Goal: Task Accomplishment & Management: Use online tool/utility

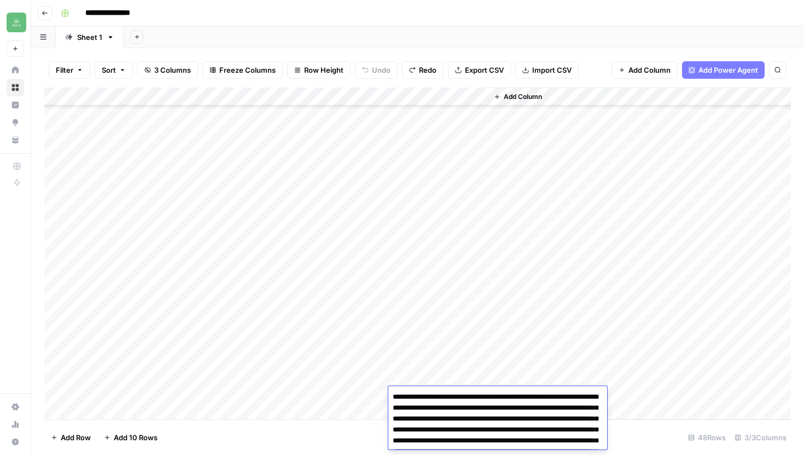
scroll to position [5674, 0]
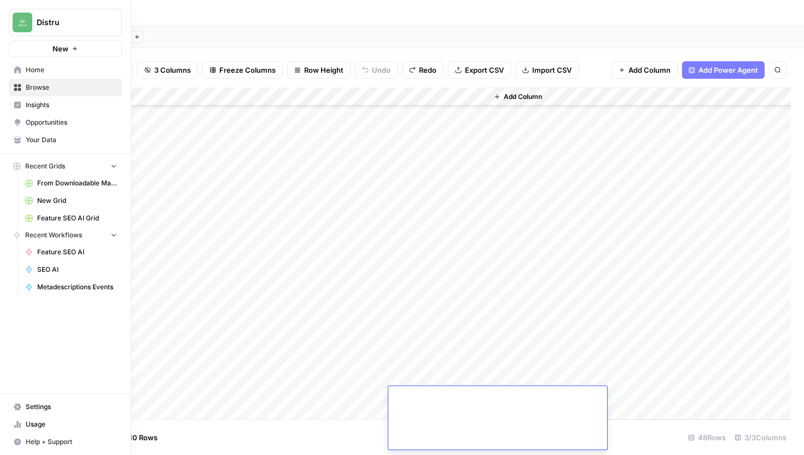
click at [55, 137] on span "Your Data" at bounding box center [71, 140] width 91 height 10
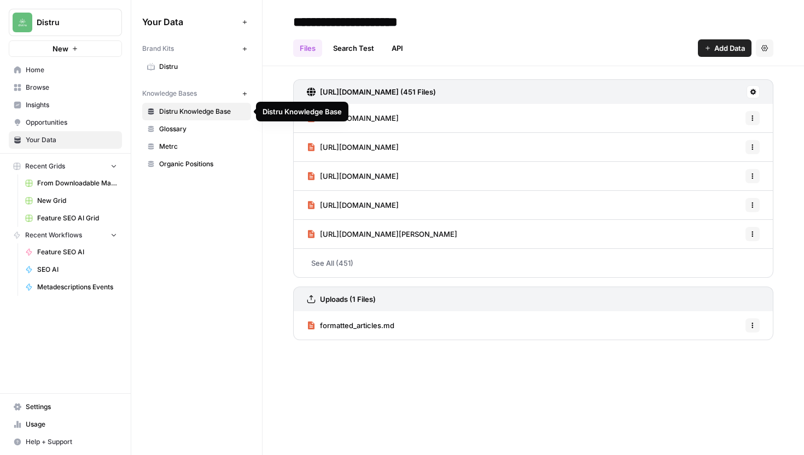
click at [206, 112] on span "Distru Knowledge Base" at bounding box center [202, 112] width 87 height 10
click at [748, 96] on button at bounding box center [752, 91] width 13 height 13
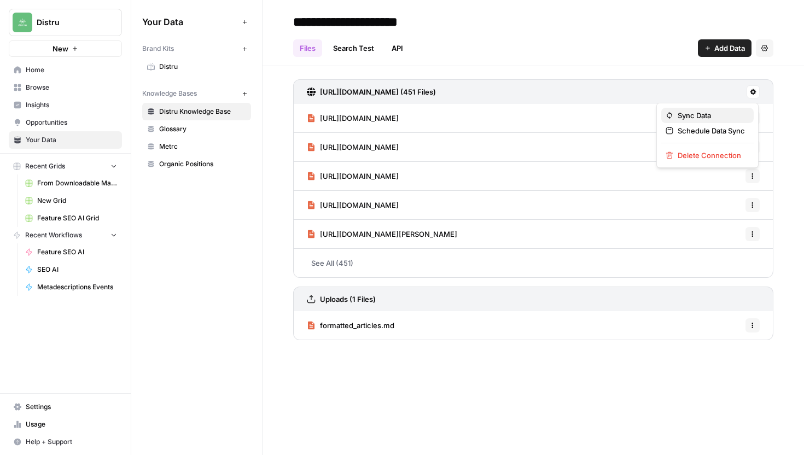
click at [732, 115] on span "Sync Data" at bounding box center [710, 115] width 67 height 11
click at [753, 93] on icon at bounding box center [753, 92] width 6 height 6
click at [720, 112] on span "Sync Data" at bounding box center [710, 115] width 67 height 11
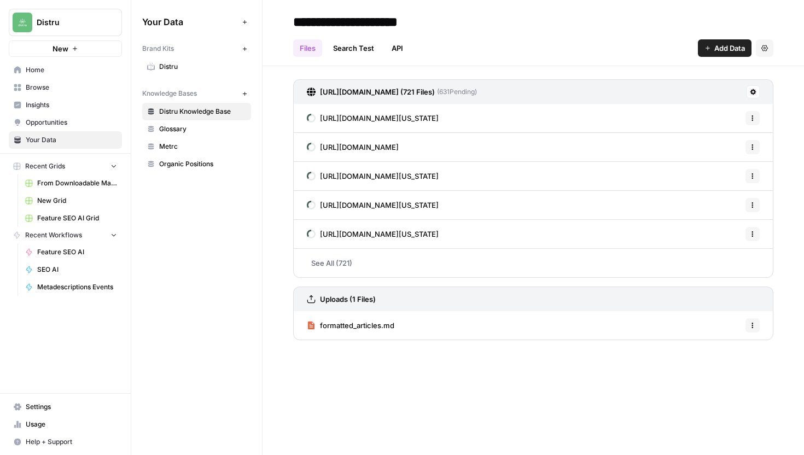
click at [74, 120] on span "Opportunities" at bounding box center [71, 123] width 91 height 10
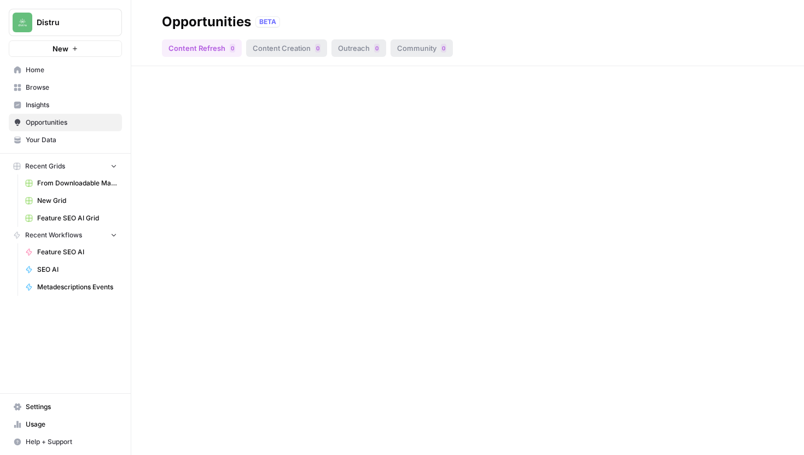
click at [68, 102] on span "Insights" at bounding box center [71, 105] width 91 height 10
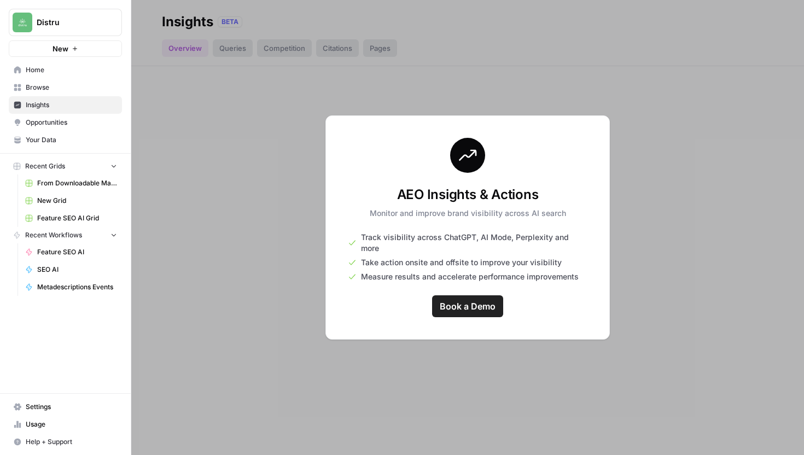
click at [59, 424] on span "Usage" at bounding box center [71, 424] width 91 height 10
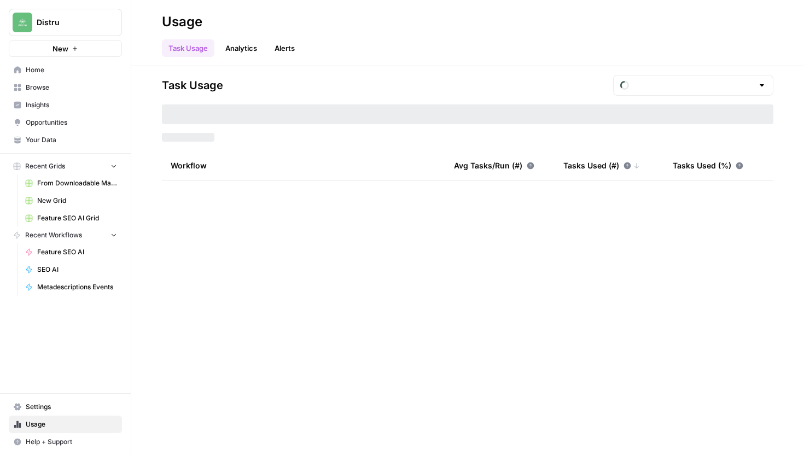
type input "September Included Tasks"
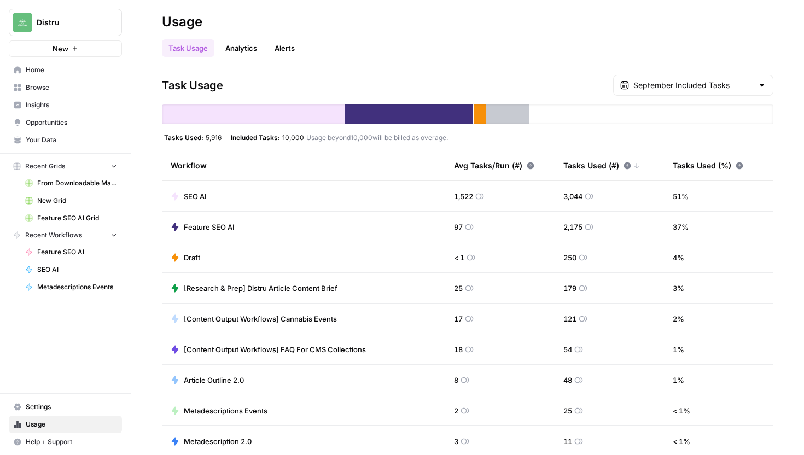
click at [50, 90] on span "Browse" at bounding box center [71, 88] width 91 height 10
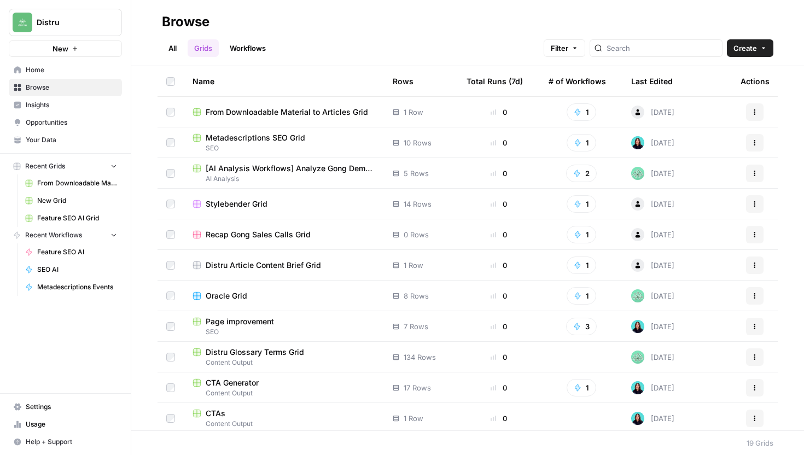
click at [744, 53] on span "Create" at bounding box center [745, 48] width 24 height 11
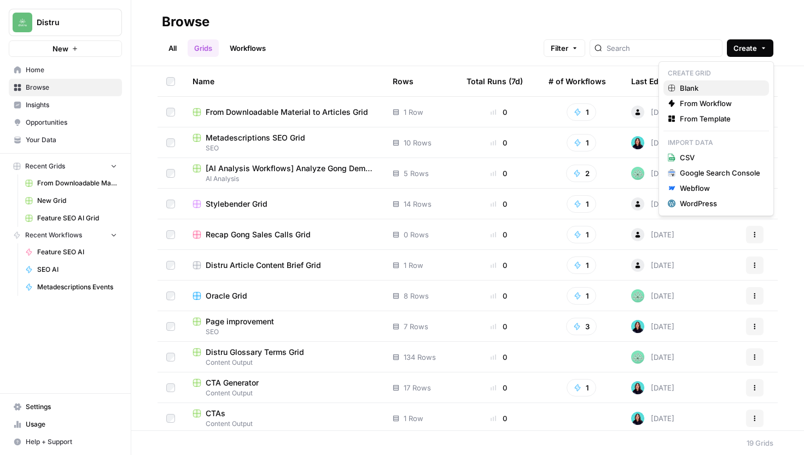
click at [703, 85] on span "Blank" at bounding box center [720, 88] width 80 height 11
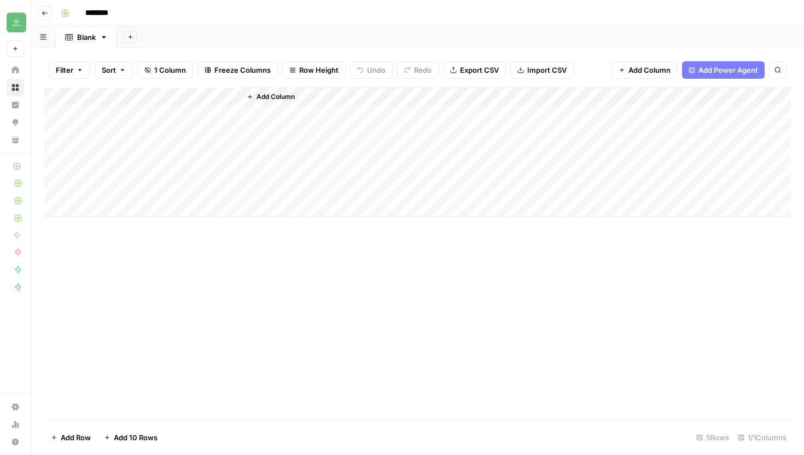
click at [102, 14] on input "********" at bounding box center [110, 12] width 61 height 17
type input "*"
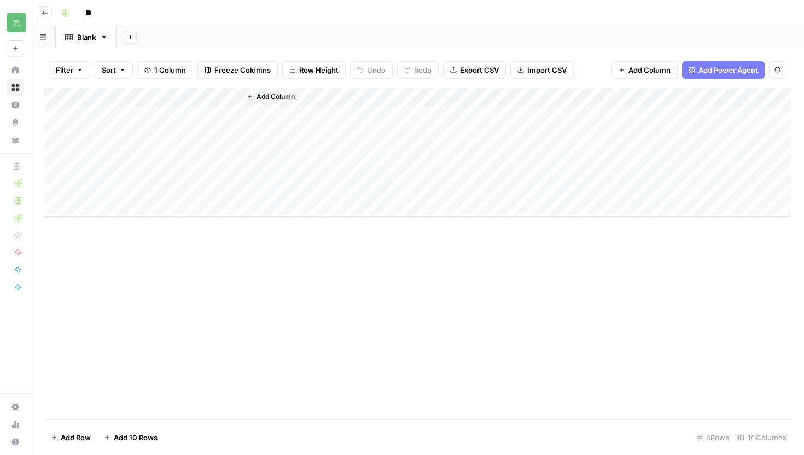
type input "*"
type input "**********"
click at [164, 94] on div "Add Column" at bounding box center [417, 151] width 746 height 129
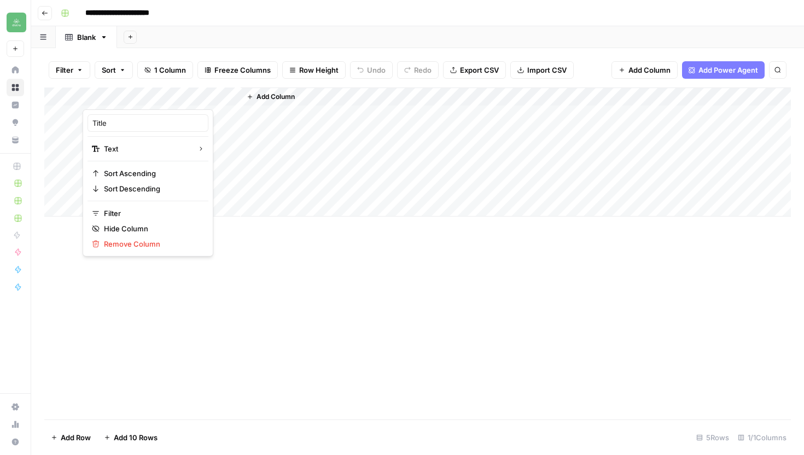
click at [164, 94] on div at bounding box center [162, 98] width 158 height 22
click at [229, 110] on div "Add Column" at bounding box center [417, 151] width 746 height 129
click at [271, 96] on span "Add Column" at bounding box center [275, 97] width 38 height 10
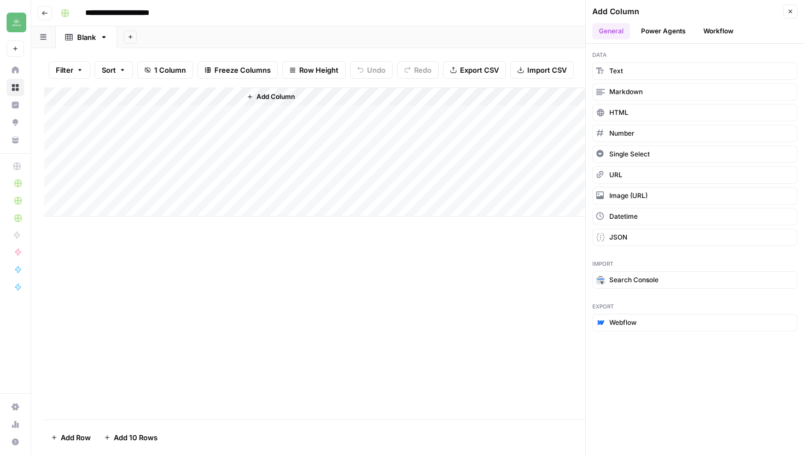
click at [174, 98] on div "Add Column" at bounding box center [417, 151] width 746 height 129
click at [85, 38] on div "Blank" at bounding box center [86, 37] width 19 height 11
type input "*"
type input "********"
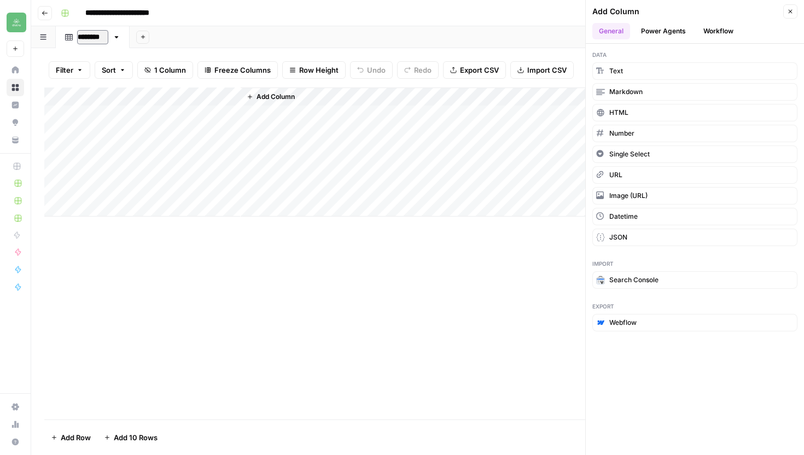
click at [163, 107] on div "Add Column" at bounding box center [417, 151] width 746 height 129
click at [255, 100] on button "Add Column" at bounding box center [270, 97] width 57 height 14
click at [215, 112] on div "Add Column" at bounding box center [417, 151] width 746 height 129
click at [151, 97] on div "Add Column" at bounding box center [417, 151] width 746 height 129
click at [151, 97] on div at bounding box center [162, 98] width 158 height 22
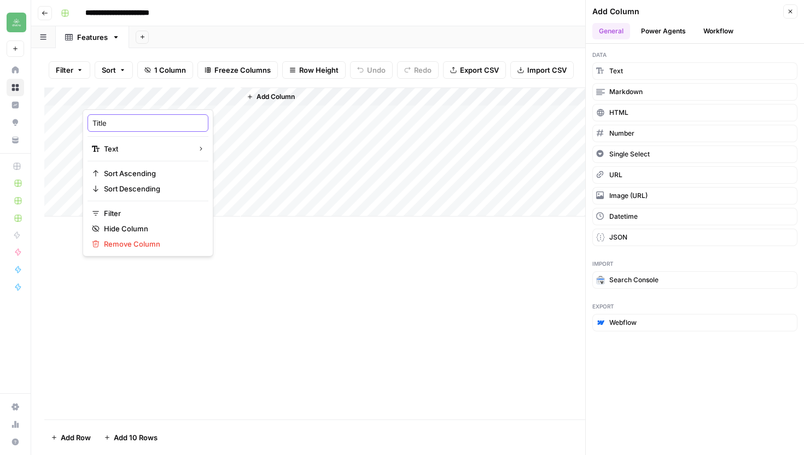
drag, startPoint x: 139, startPoint y: 122, endPoint x: 84, endPoint y: 121, distance: 55.2
click at [84, 121] on div "Title Text Sort Ascending Sort Descending Filter Hide Column Remove Column" at bounding box center [148, 182] width 131 height 147
type input "Url"
click at [279, 133] on div "Add Column" at bounding box center [516, 151] width 550 height 129
click at [789, 15] on button "Close" at bounding box center [790, 11] width 14 height 14
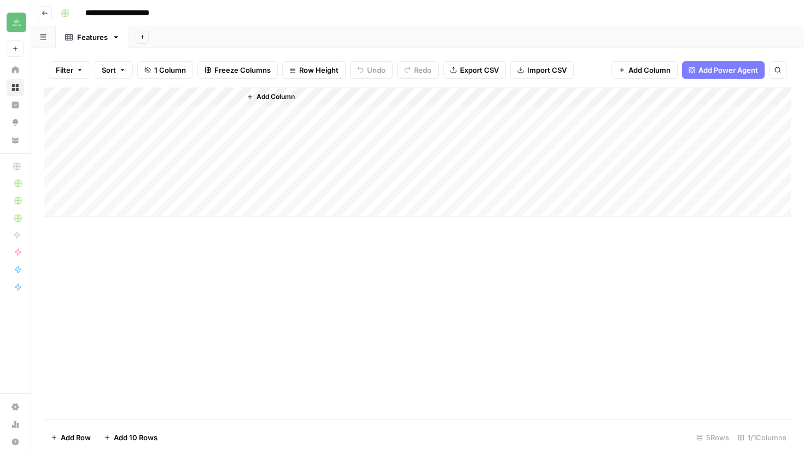
click at [250, 101] on button "Add Column" at bounding box center [270, 97] width 57 height 14
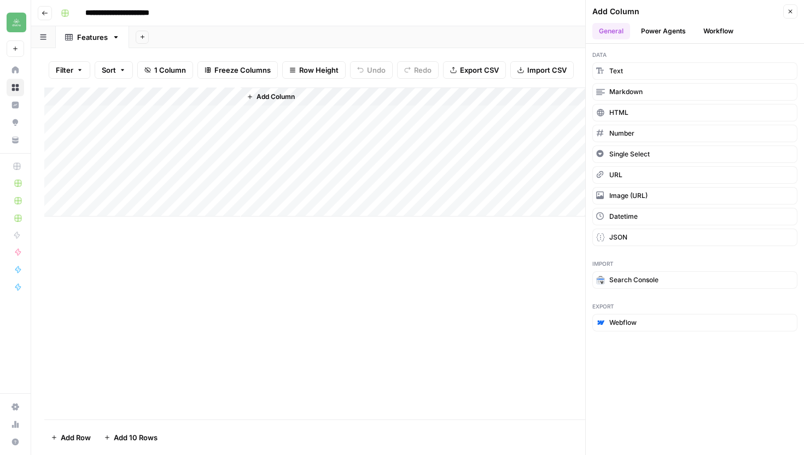
click at [790, 16] on button "Close" at bounding box center [790, 11] width 14 height 14
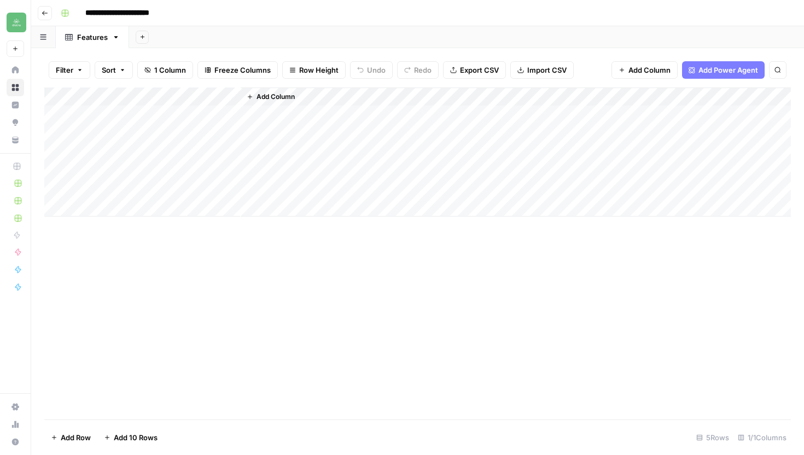
click at [256, 98] on span "Add Column" at bounding box center [275, 97] width 38 height 10
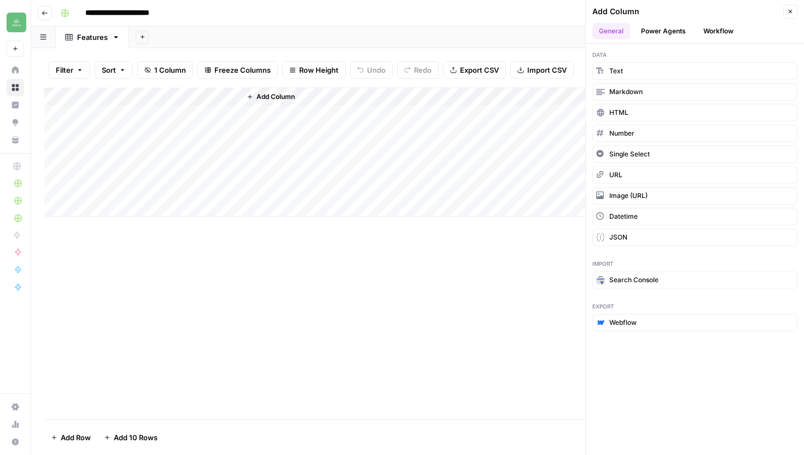
click at [191, 102] on div "Add Column" at bounding box center [417, 151] width 746 height 129
click at [191, 102] on div at bounding box center [162, 98] width 158 height 22
drag, startPoint x: 134, startPoint y: 122, endPoint x: 73, endPoint y: 116, distance: 61.0
click at [73, 116] on body "**********" at bounding box center [402, 227] width 804 height 455
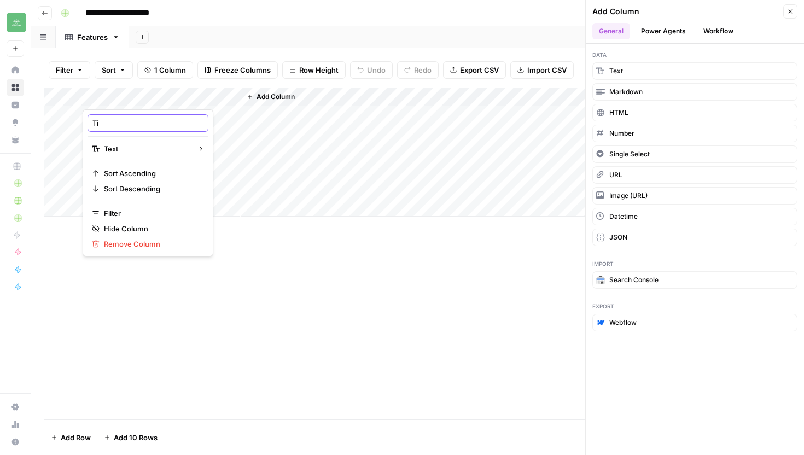
type input "T"
type input "Url"
click at [324, 141] on div "Add Column" at bounding box center [516, 151] width 550 height 129
click at [166, 95] on div "Add Column" at bounding box center [417, 151] width 746 height 129
click at [166, 95] on div at bounding box center [162, 98] width 158 height 22
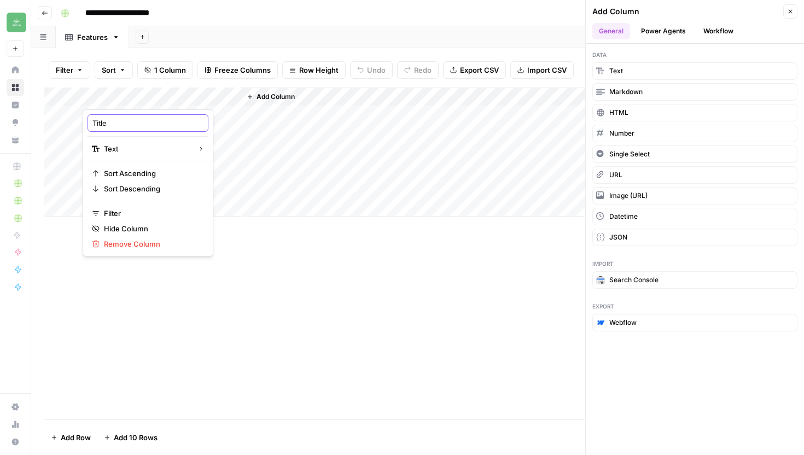
click at [128, 123] on input "Title" at bounding box center [147, 123] width 111 height 11
type input "T"
type input "Url"
click at [625, 172] on button "URL" at bounding box center [694, 174] width 205 height 17
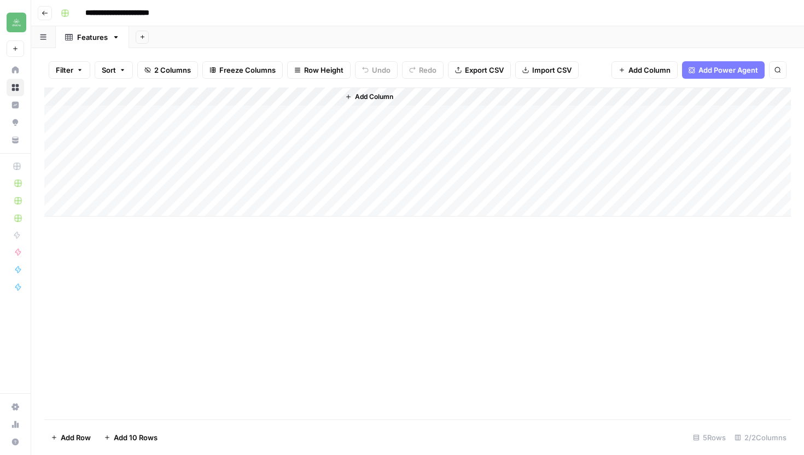
click at [237, 97] on div "Add Column" at bounding box center [417, 151] width 746 height 129
click at [141, 239] on span "Remove Column" at bounding box center [152, 243] width 96 height 11
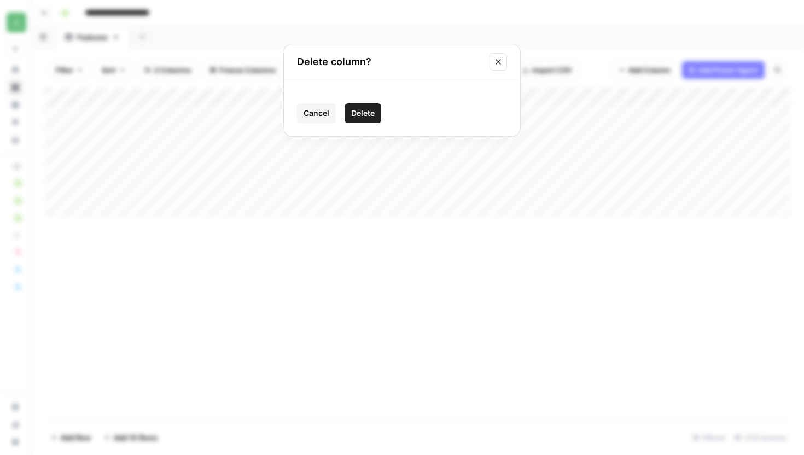
click at [376, 116] on button "Delete" at bounding box center [362, 113] width 37 height 20
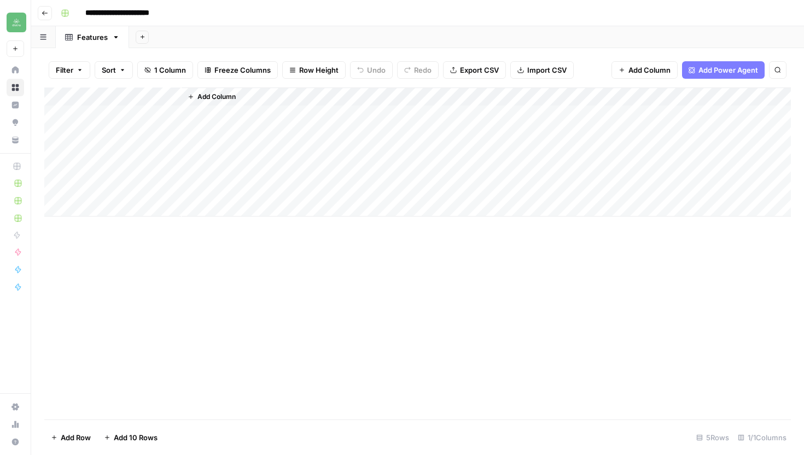
drag, startPoint x: 180, startPoint y: 96, endPoint x: 229, endPoint y: 100, distance: 48.3
click at [229, 100] on div "Add Column" at bounding box center [486, 151] width 610 height 129
click at [141, 97] on div "Add Column" at bounding box center [417, 151] width 746 height 129
click at [144, 126] on input "New Column" at bounding box center [147, 123] width 111 height 11
click at [151, 96] on div "Add Column" at bounding box center [417, 151] width 746 height 129
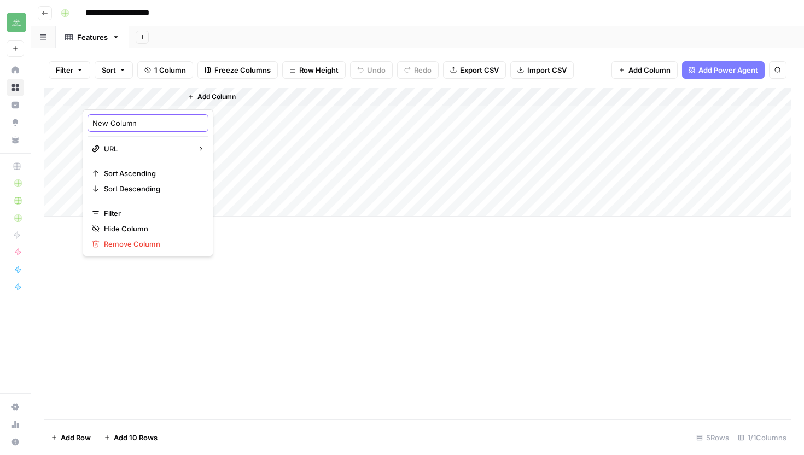
click at [145, 126] on input "New Column" at bounding box center [147, 123] width 111 height 11
type input "N"
type input "URL"
click at [251, 133] on div "Add Column" at bounding box center [486, 151] width 609 height 129
click at [141, 98] on div "Add Column" at bounding box center [417, 151] width 746 height 129
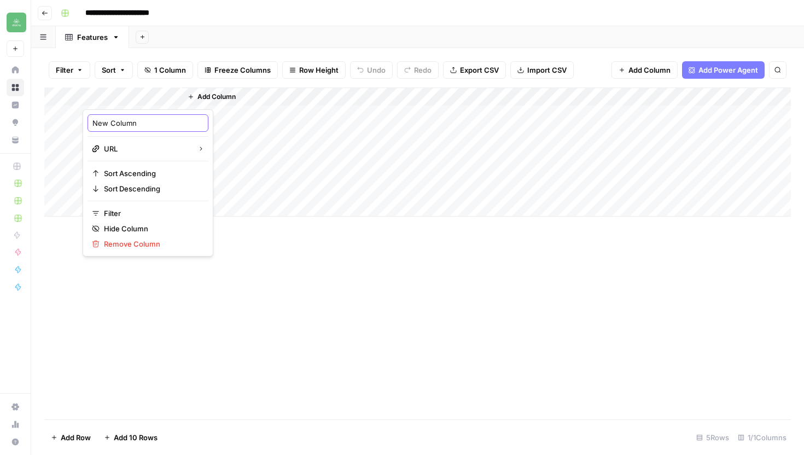
drag, startPoint x: 138, startPoint y: 124, endPoint x: 62, endPoint y: 122, distance: 76.0
click at [62, 122] on body "**********" at bounding box center [402, 227] width 804 height 455
type input "N"
type input "URL"
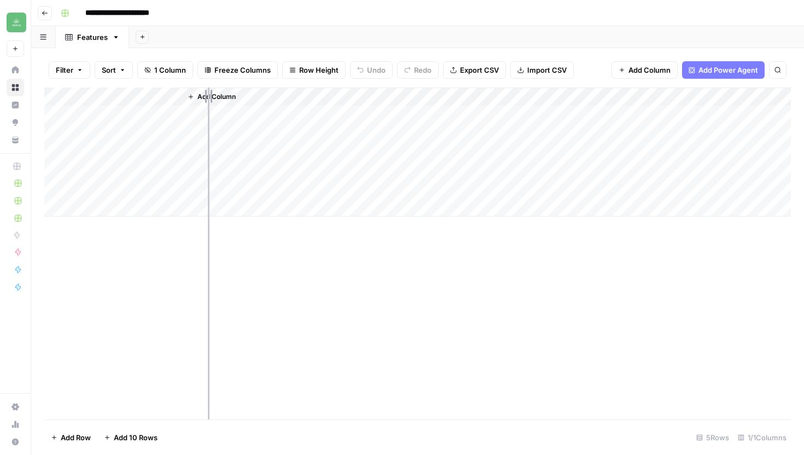
drag, startPoint x: 180, startPoint y: 89, endPoint x: 208, endPoint y: 95, distance: 29.1
click at [208, 95] on div "Add Column" at bounding box center [417, 151] width 746 height 129
click at [264, 131] on div "Add Column" at bounding box center [500, 151] width 582 height 129
click at [703, 71] on span "Add Power Agent" at bounding box center [728, 70] width 60 height 11
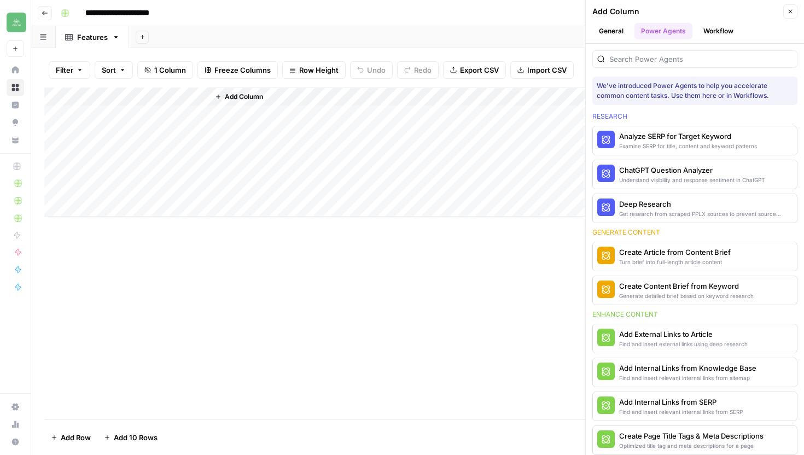
click at [790, 9] on icon "button" at bounding box center [790, 11] width 7 height 7
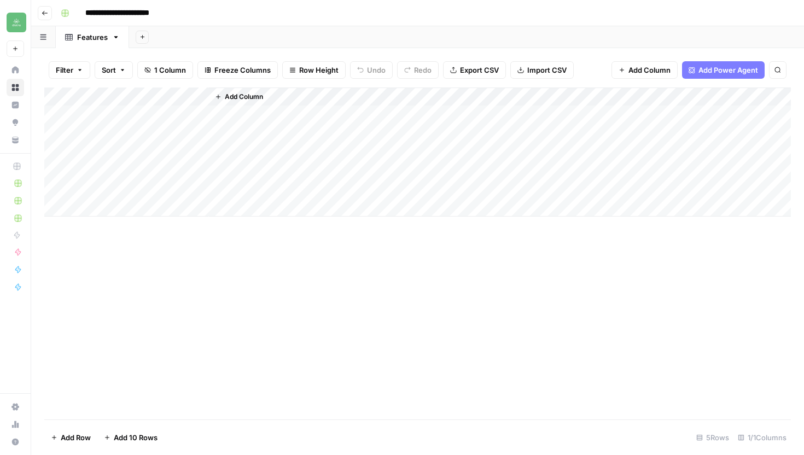
click at [251, 100] on span "Add Column" at bounding box center [244, 97] width 38 height 10
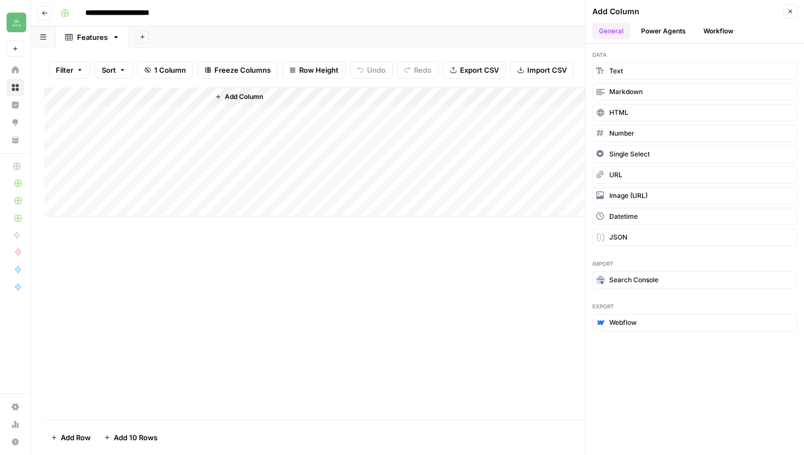
click at [362, 137] on div "Add Column" at bounding box center [500, 151] width 582 height 129
click at [280, 91] on div "Add Column" at bounding box center [500, 151] width 582 height 129
click at [321, 36] on div "Add Sheet" at bounding box center [466, 37] width 675 height 22
click at [789, 9] on icon "button" at bounding box center [790, 11] width 7 height 7
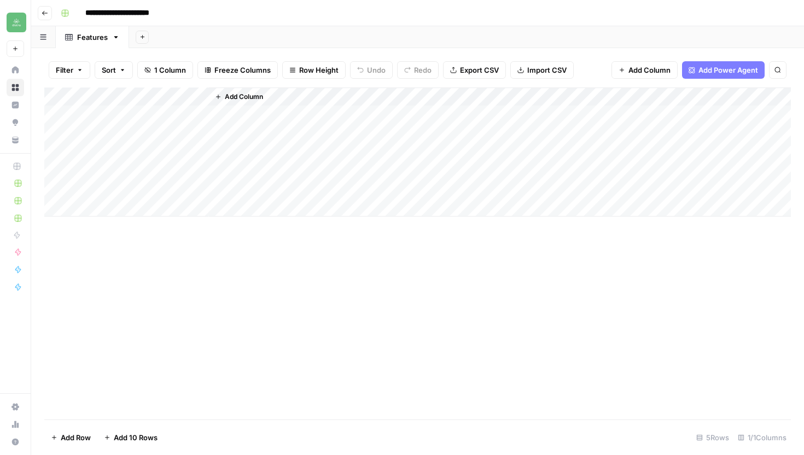
click at [173, 110] on div "Add Column" at bounding box center [417, 151] width 746 height 129
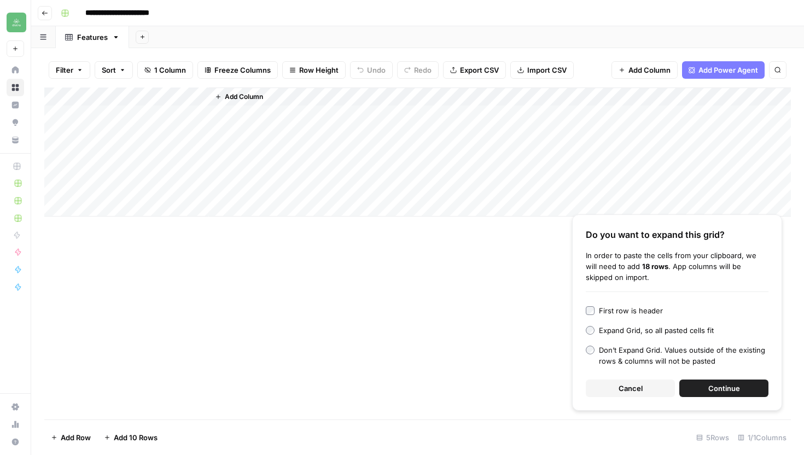
click at [756, 390] on button "Continue" at bounding box center [723, 387] width 89 height 17
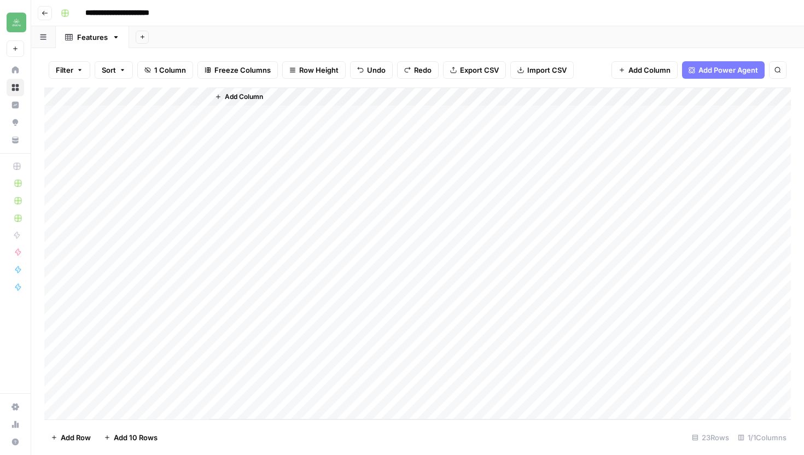
click at [189, 119] on div "Add Column" at bounding box center [417, 253] width 746 height 332
click at [336, 165] on div "Add Column" at bounding box center [500, 253] width 582 height 332
click at [268, 129] on div "Add Column" at bounding box center [500, 253] width 582 height 332
click at [245, 113] on div "Add Column" at bounding box center [500, 253] width 582 height 332
click at [154, 138] on div "Add Column" at bounding box center [417, 253] width 746 height 332
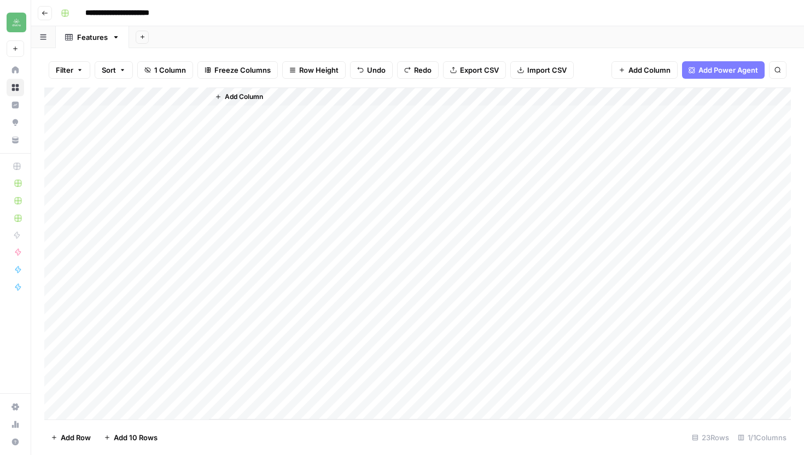
click at [173, 114] on div "Add Column" at bounding box center [417, 253] width 746 height 332
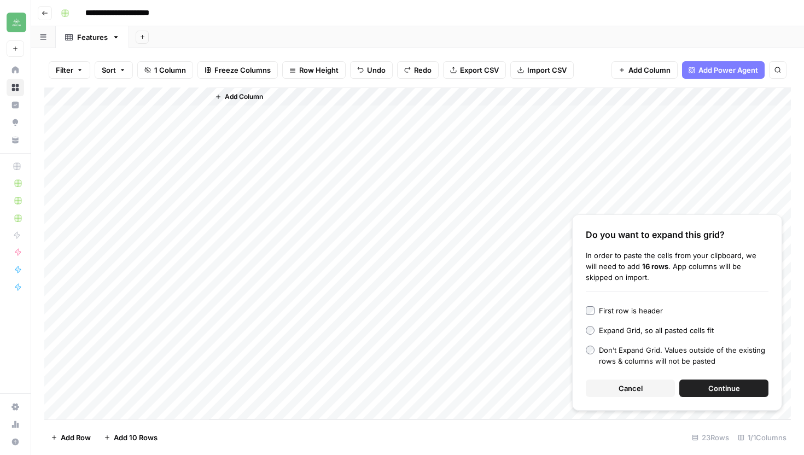
click at [734, 389] on span "Continue" at bounding box center [724, 388] width 32 height 11
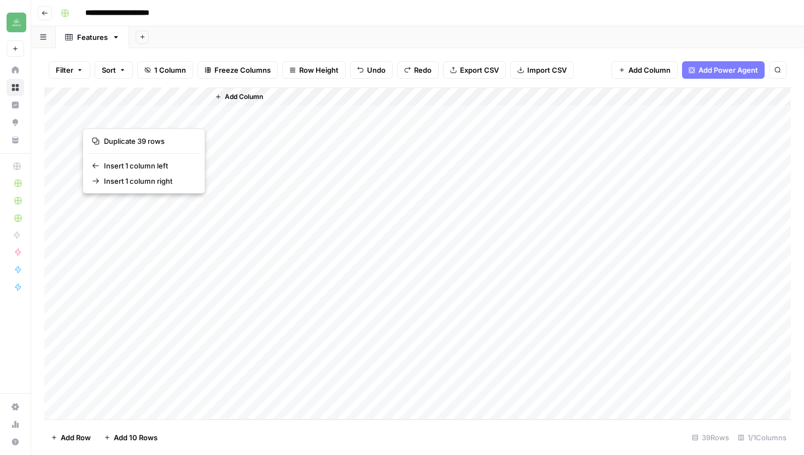
click at [373, 137] on div "Add Column" at bounding box center [500, 253] width 582 height 332
click at [260, 138] on div "Add Column" at bounding box center [500, 253] width 582 height 332
click at [240, 103] on button "Add Column" at bounding box center [238, 97] width 57 height 14
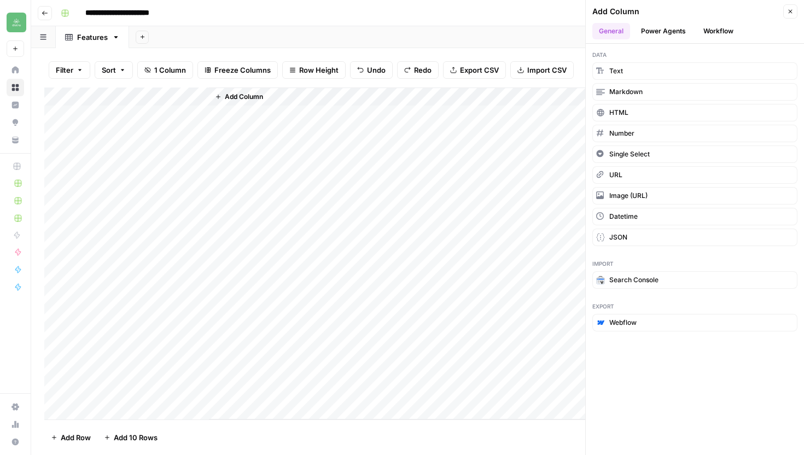
click at [789, 9] on icon "button" at bounding box center [790, 11] width 7 height 7
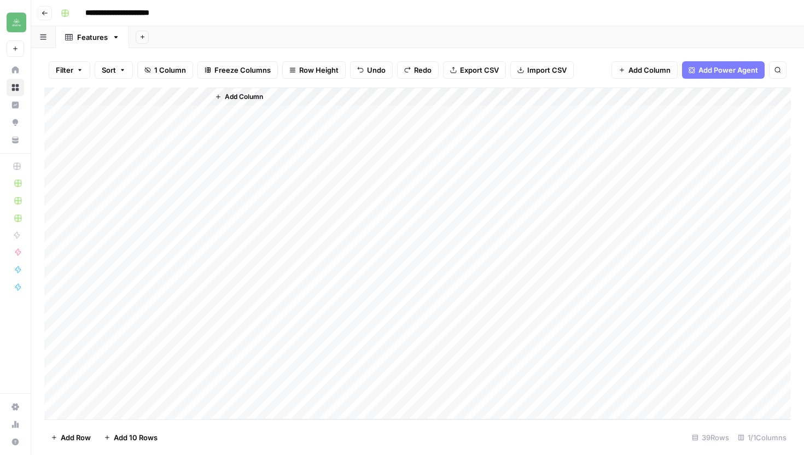
click at [313, 113] on div "Add Column" at bounding box center [500, 253] width 582 height 332
click at [274, 117] on div "Add Column" at bounding box center [500, 253] width 582 height 332
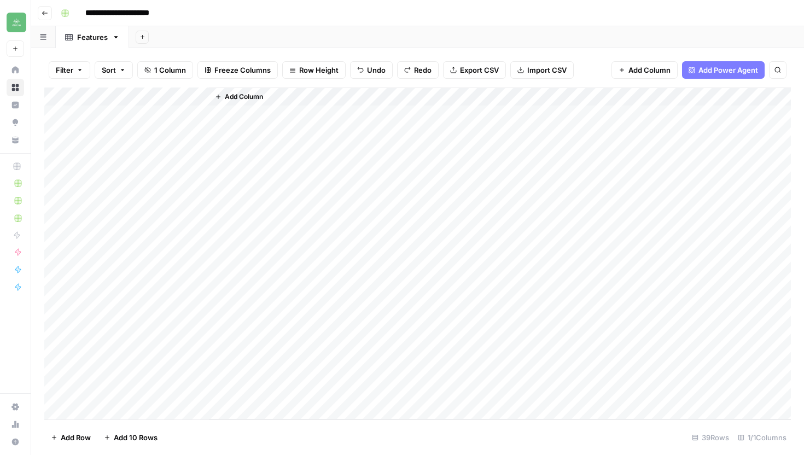
click at [271, 147] on div "Add Column" at bounding box center [500, 253] width 582 height 332
click at [184, 114] on div "Add Column" at bounding box center [417, 253] width 746 height 332
click at [260, 142] on div "Add Column" at bounding box center [500, 253] width 582 height 332
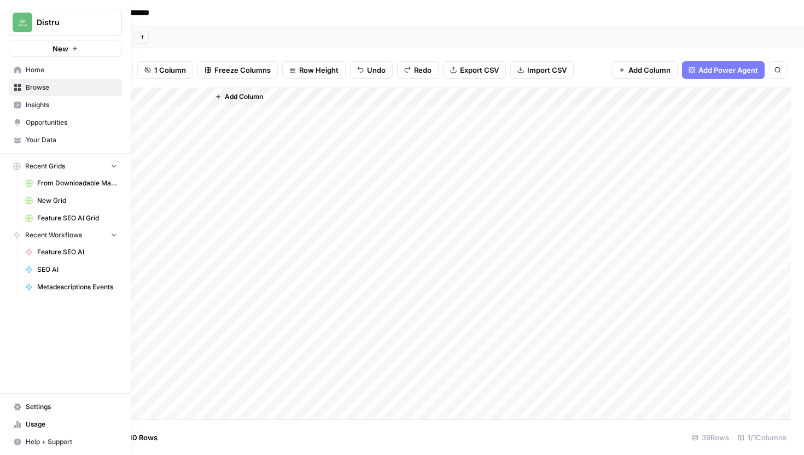
click at [113, 171] on button "Recent Grids" at bounding box center [65, 166] width 113 height 16
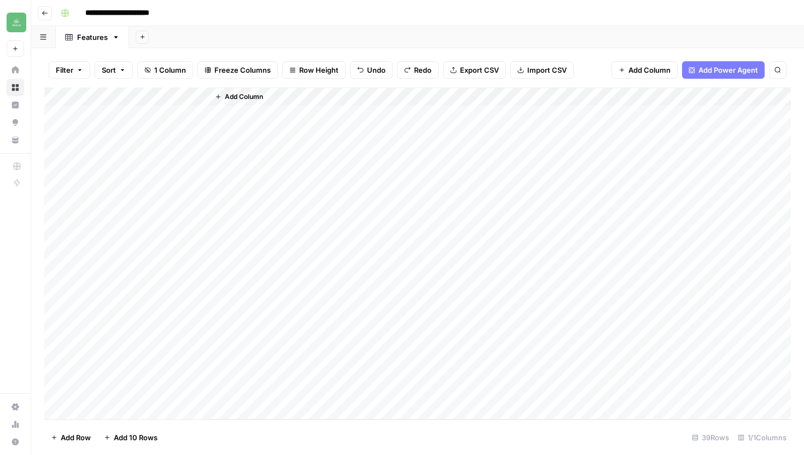
click at [223, 166] on div "Add Column" at bounding box center [500, 253] width 582 height 332
click at [264, 122] on div "Add Column" at bounding box center [500, 253] width 582 height 332
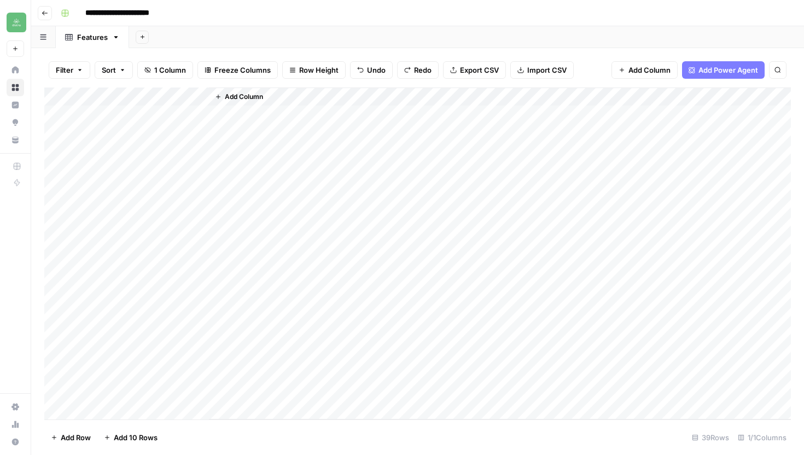
click at [264, 122] on div "Add Column" at bounding box center [500, 253] width 582 height 332
click at [300, 130] on div "Add Column" at bounding box center [500, 253] width 582 height 332
click at [188, 108] on div "Add Column" at bounding box center [417, 253] width 746 height 332
click at [291, 142] on div "Add Column" at bounding box center [500, 253] width 582 height 332
click at [259, 126] on div "Add Column" at bounding box center [500, 253] width 582 height 332
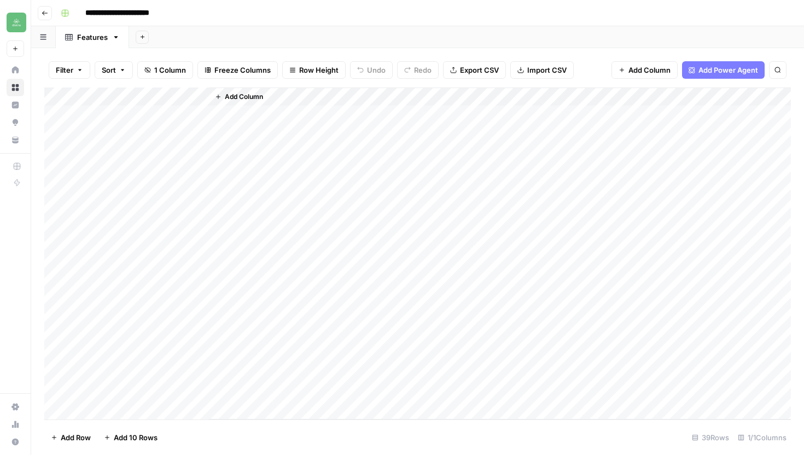
click at [130, 123] on div "Add Column" at bounding box center [417, 253] width 746 height 332
click at [338, 193] on div "Add Column" at bounding box center [500, 253] width 582 height 332
